Goal: Information Seeking & Learning: Learn about a topic

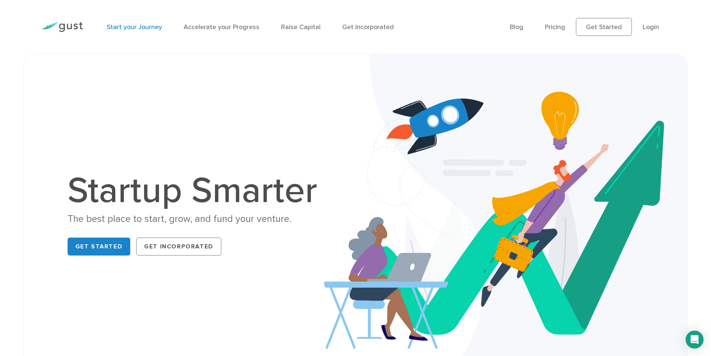
click at [157, 30] on link "Start your Journey" at bounding box center [134, 27] width 55 height 8
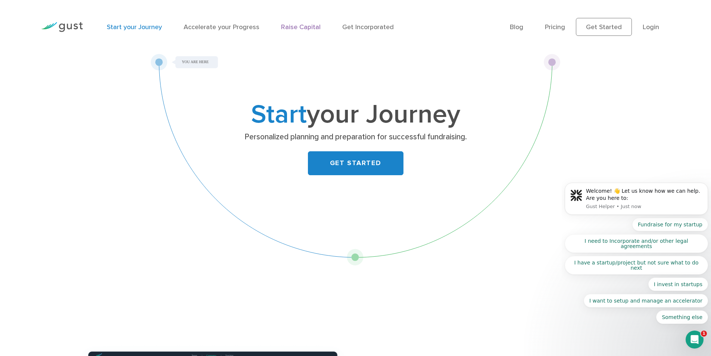
click at [297, 28] on link "Raise Capital" at bounding box center [301, 27] width 40 height 8
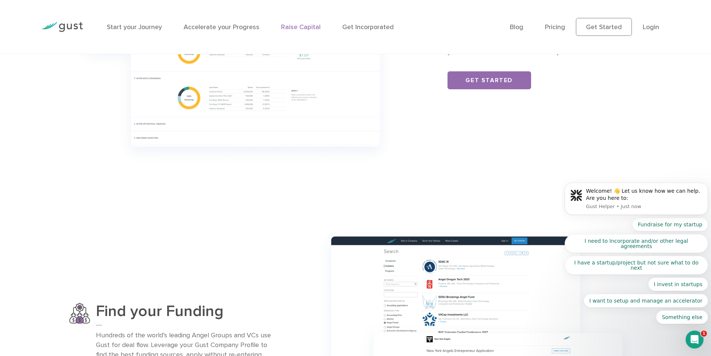
scroll to position [597, 0]
